Goal: Task Accomplishment & Management: Use online tool/utility

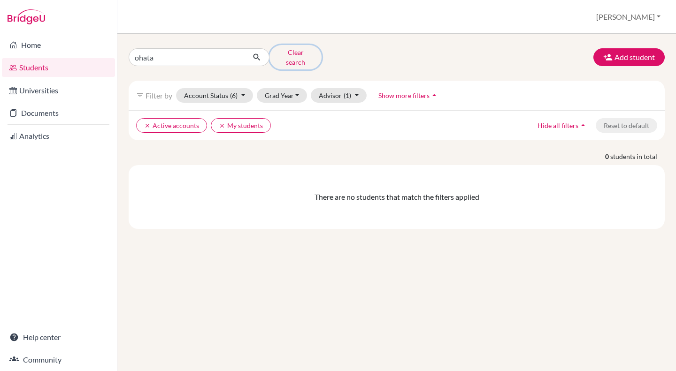
click at [290, 54] on button "Clear search" at bounding box center [295, 57] width 52 height 24
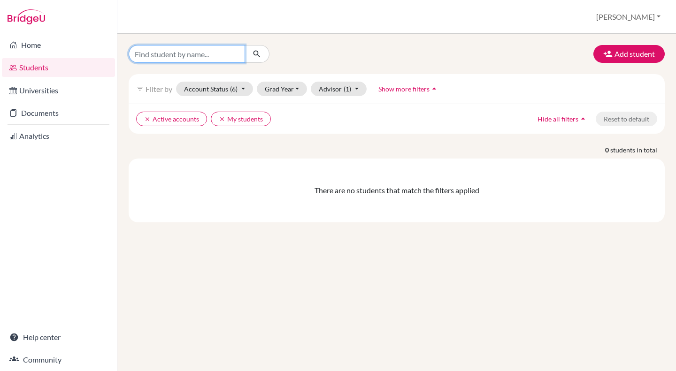
click at [226, 56] on input "Find student by name..." at bounding box center [187, 54] width 116 height 18
click at [217, 91] on button "Account Status (6)" at bounding box center [214, 89] width 77 height 15
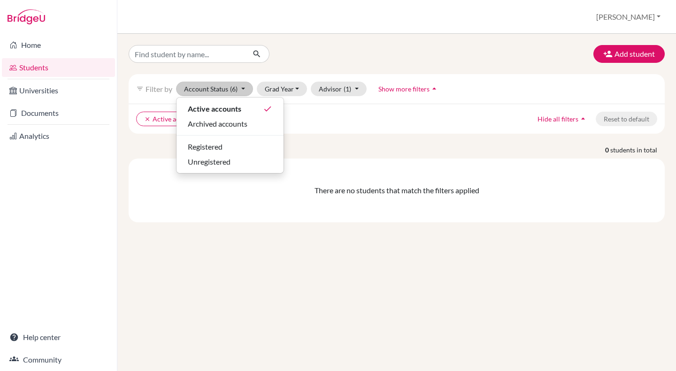
click at [377, 149] on p "0 students in total" at bounding box center [397, 150] width 550 height 10
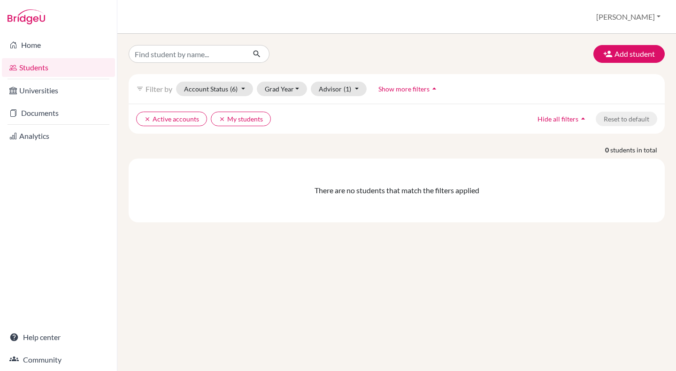
click at [49, 45] on link "Home" at bounding box center [58, 45] width 113 height 19
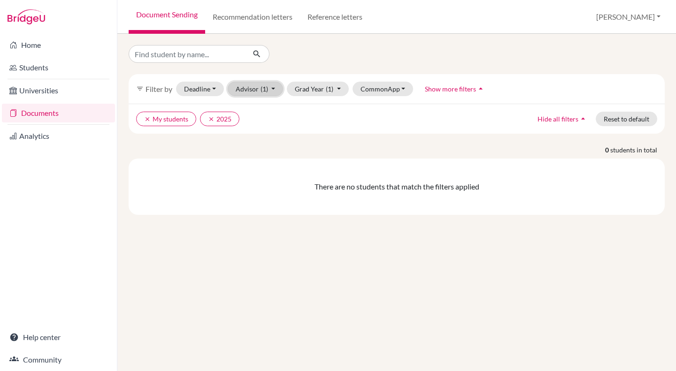
click at [266, 95] on button "Advisor (1)" at bounding box center [256, 89] width 56 height 15
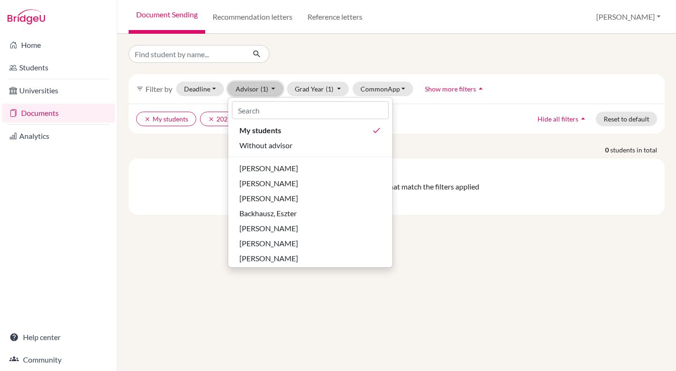
click at [266, 92] on span "(1)" at bounding box center [265, 89] width 8 height 8
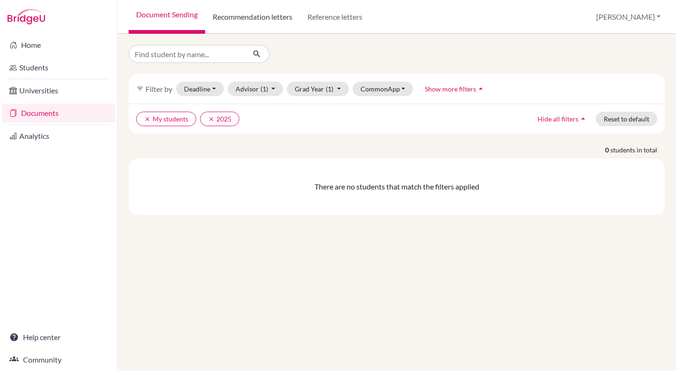
click at [251, 23] on link "Recommendation letters" at bounding box center [252, 17] width 95 height 34
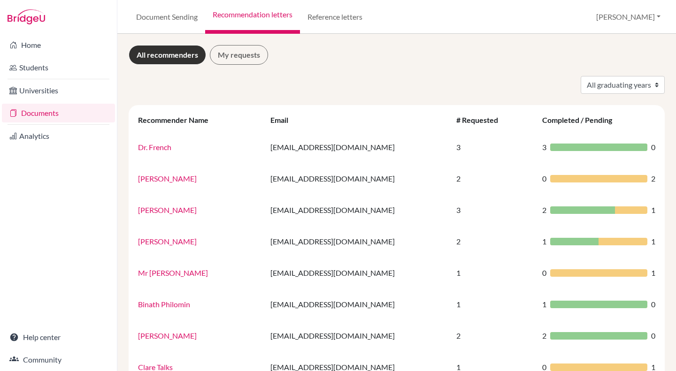
click at [243, 54] on link "My requests" at bounding box center [239, 55] width 58 height 20
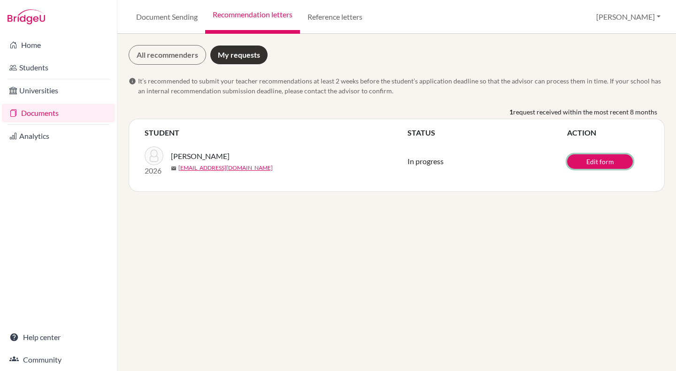
click at [602, 160] on link "Edit form" at bounding box center [600, 161] width 66 height 15
